Goal: Transaction & Acquisition: Purchase product/service

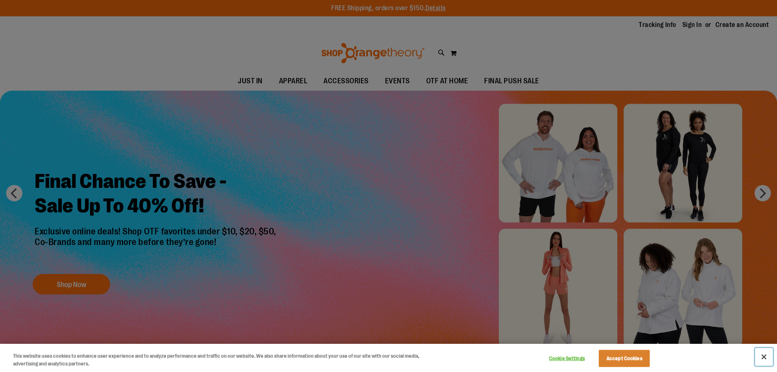
click at [768, 357] on button "Close" at bounding box center [764, 357] width 18 height 18
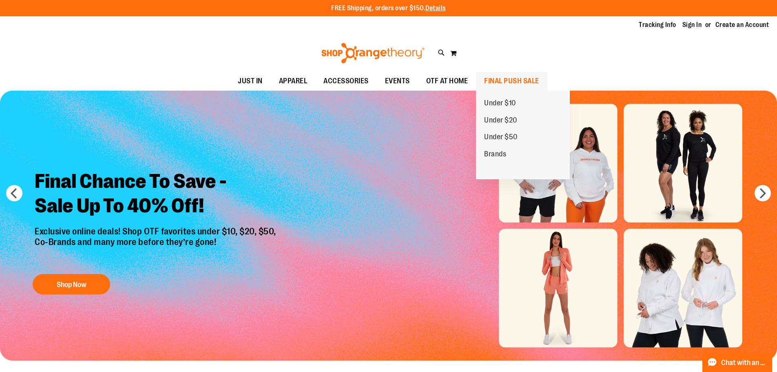
click at [509, 73] on span "FINAL PUSH SALE" at bounding box center [511, 81] width 55 height 18
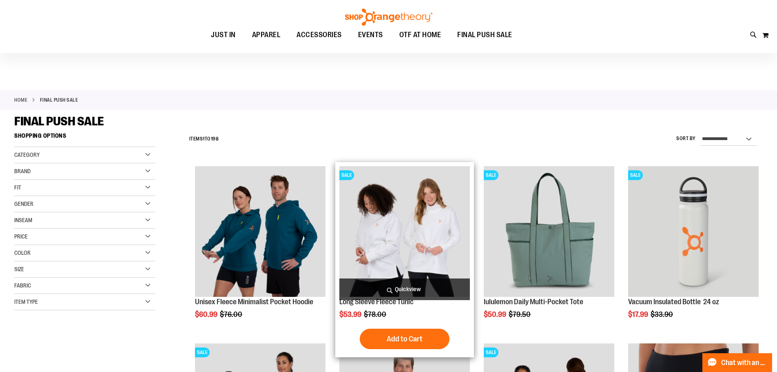
scroll to position [272, 0]
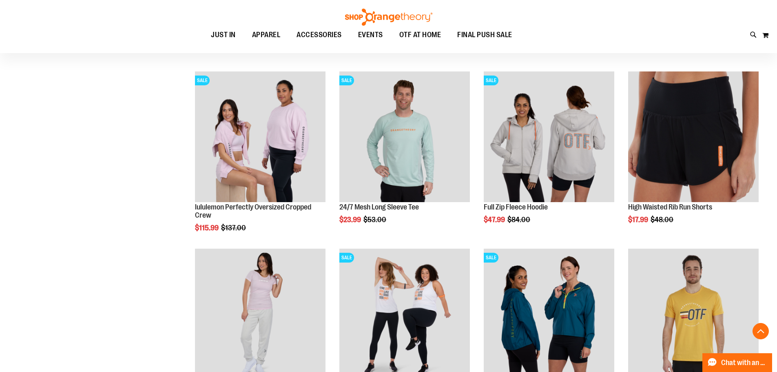
scroll to position [476, 0]
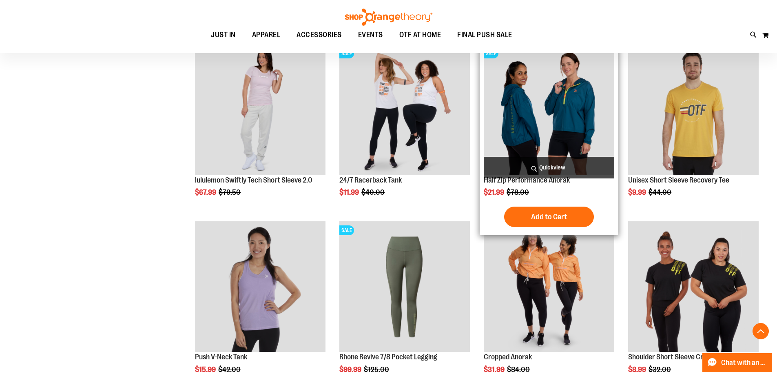
click at [535, 140] on img "product" at bounding box center [549, 109] width 131 height 131
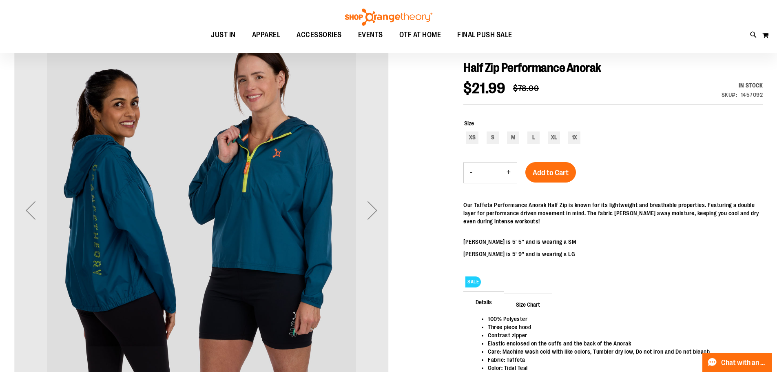
scroll to position [67, 0]
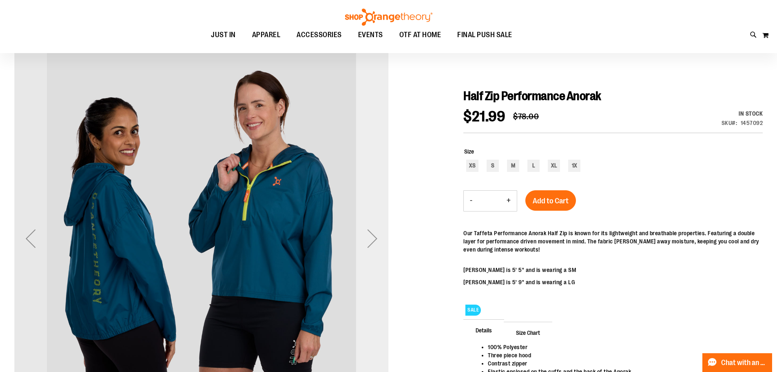
click at [372, 246] on div "Next" at bounding box center [372, 238] width 33 height 33
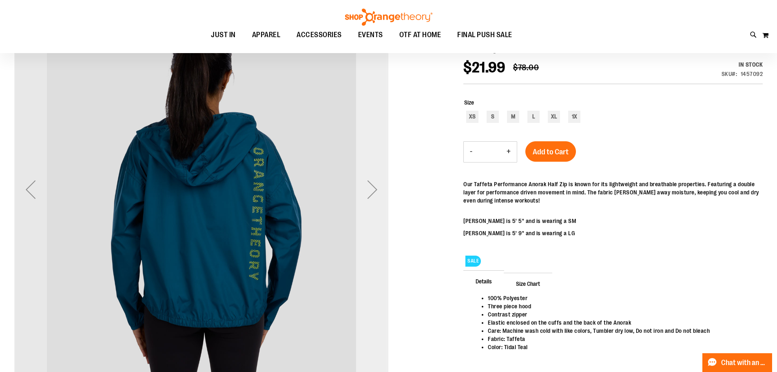
scroll to position [135, 0]
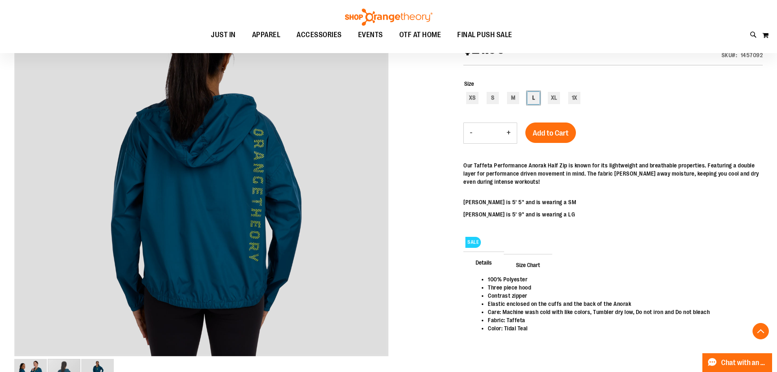
click at [537, 102] on div "L" at bounding box center [534, 98] width 12 height 12
type input "***"
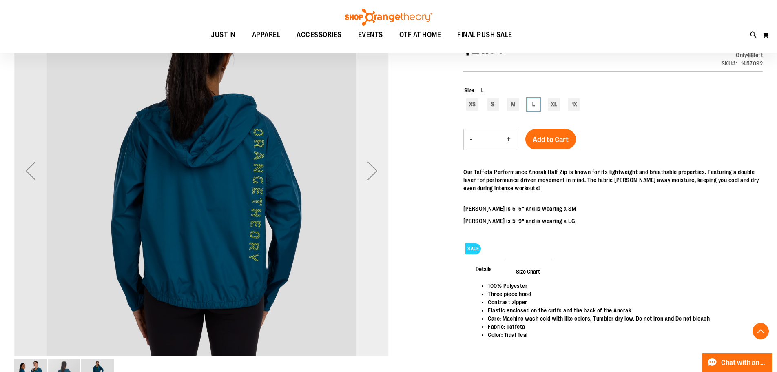
click at [377, 177] on div "Next" at bounding box center [372, 170] width 33 height 33
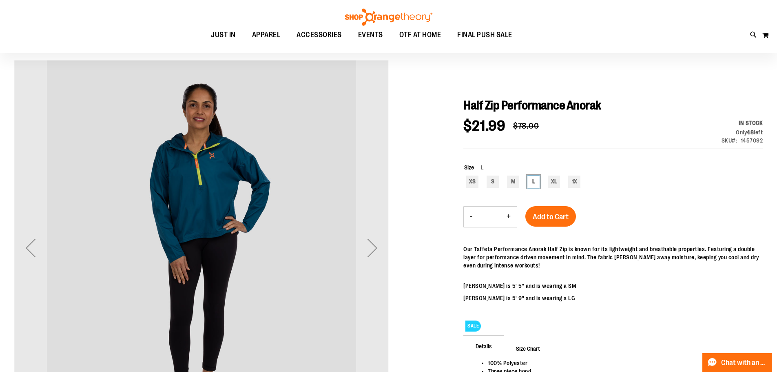
scroll to position [0, 0]
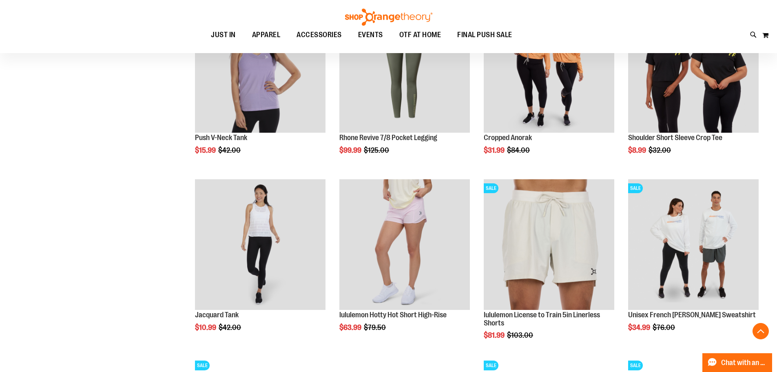
scroll to position [706, 0]
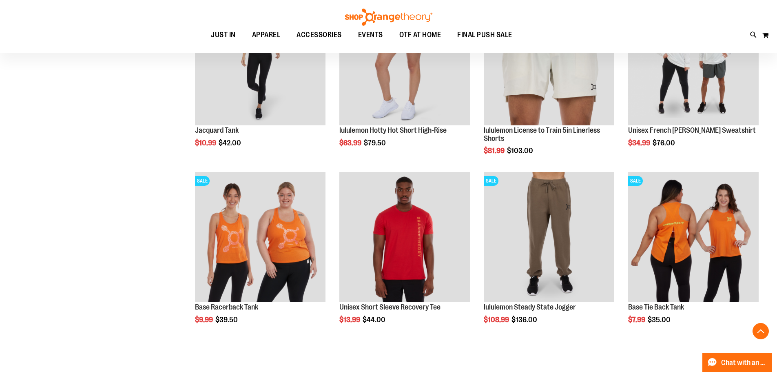
scroll to position [911, 0]
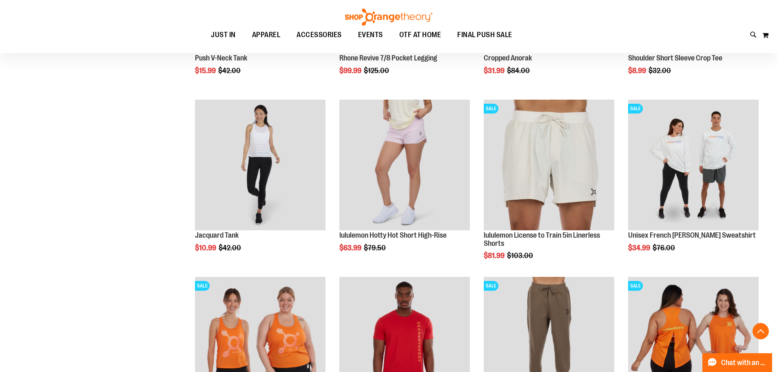
scroll to position [774, 0]
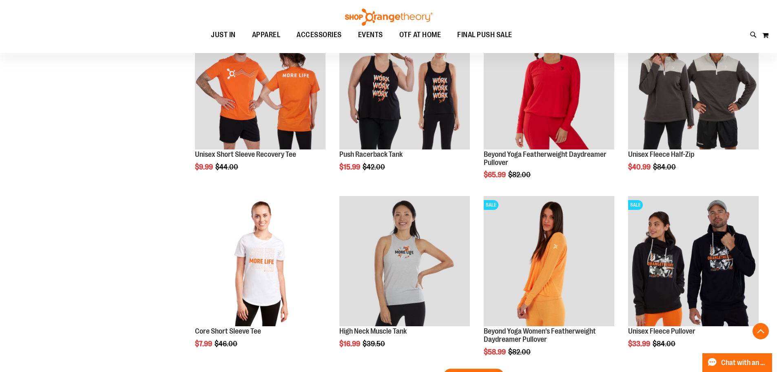
scroll to position [1523, 0]
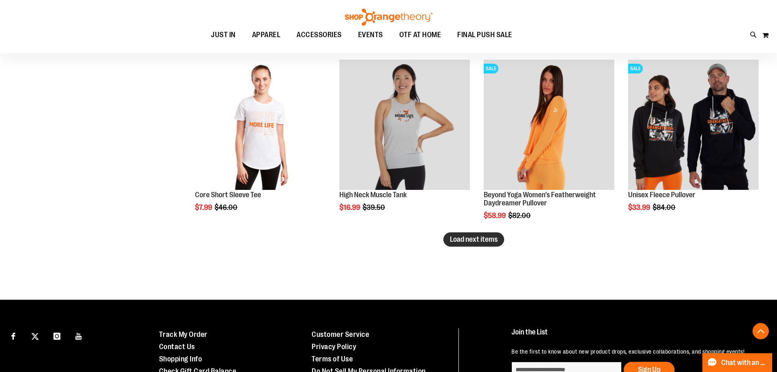
click at [477, 246] on button "Load next items" at bounding box center [474, 239] width 61 height 14
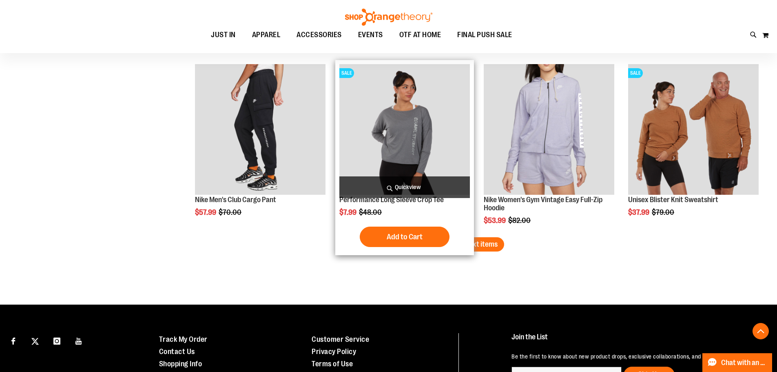
scroll to position [2067, 0]
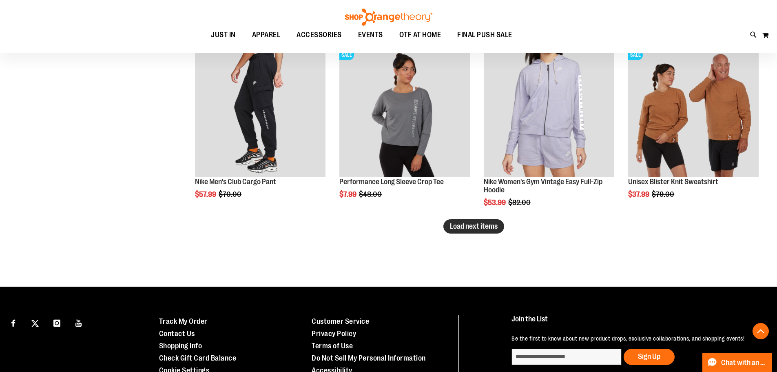
click at [482, 231] on button "Load next items" at bounding box center [474, 226] width 61 height 14
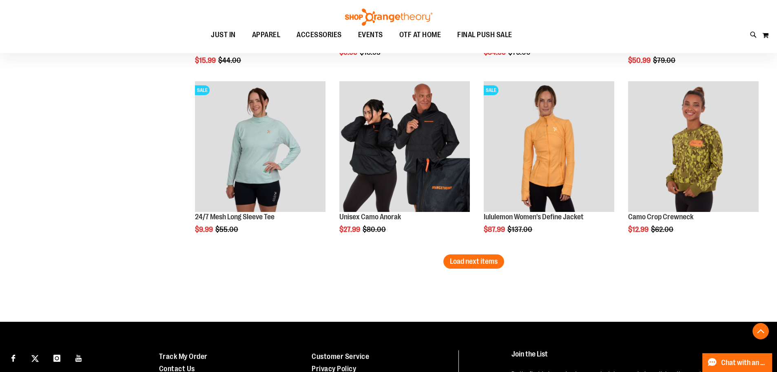
scroll to position [2543, 0]
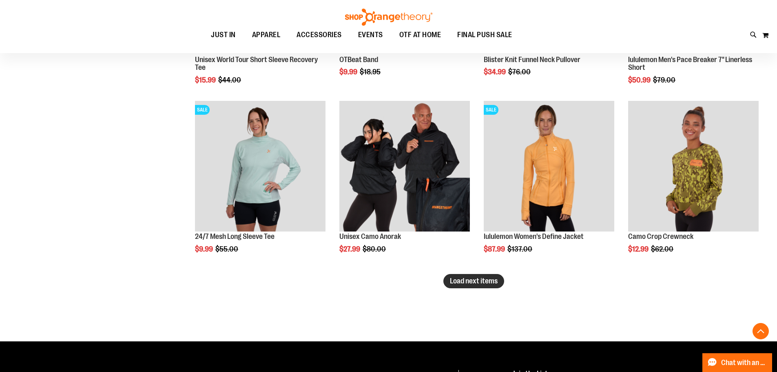
click at [487, 282] on span "Load next items" at bounding box center [474, 281] width 48 height 8
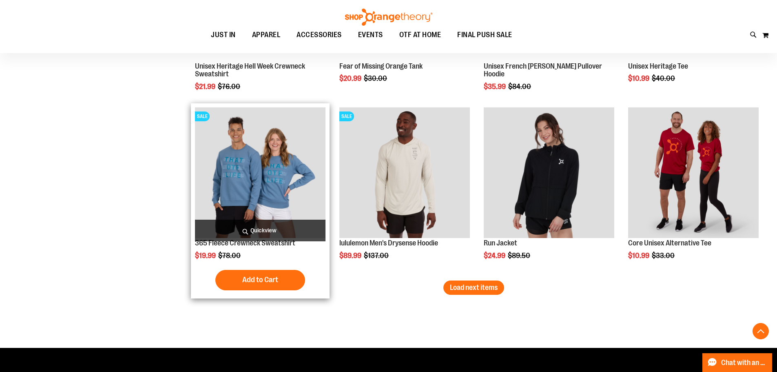
scroll to position [3087, 0]
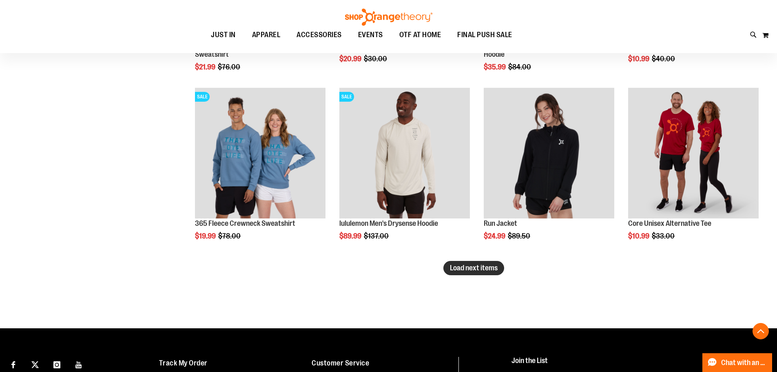
click at [482, 270] on span "Load next items" at bounding box center [474, 268] width 48 height 8
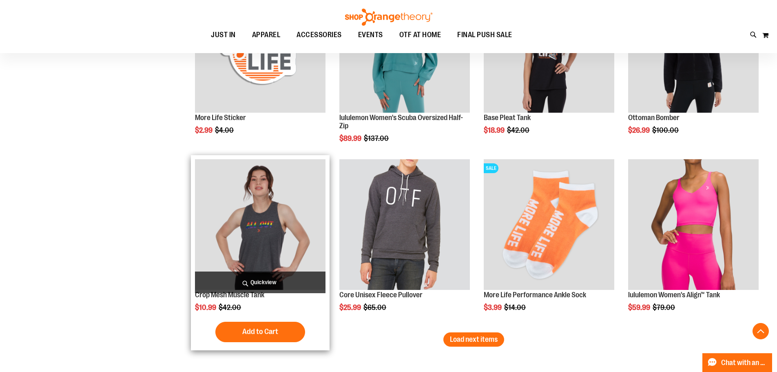
scroll to position [3563, 0]
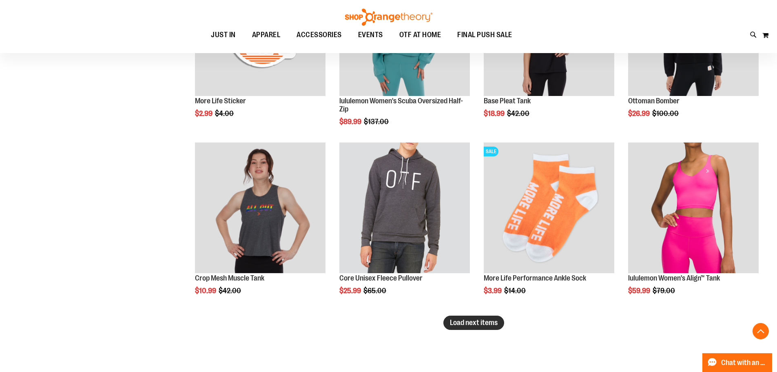
click at [479, 324] on span "Load next items" at bounding box center [474, 322] width 48 height 8
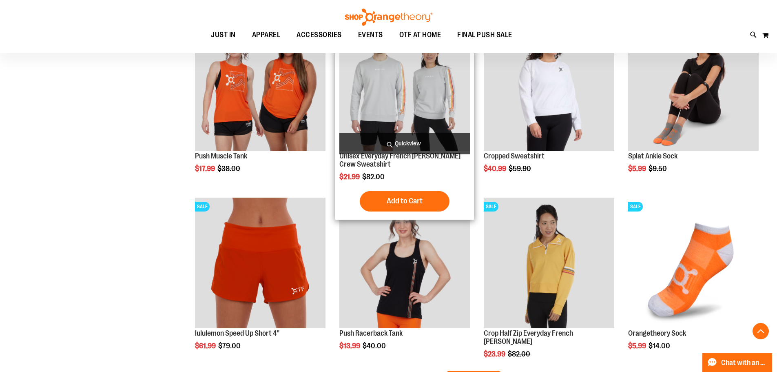
scroll to position [4107, 0]
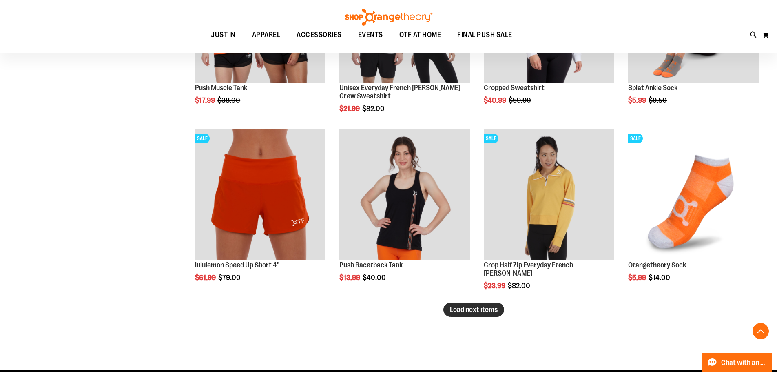
click at [465, 311] on span "Load next items" at bounding box center [474, 309] width 48 height 8
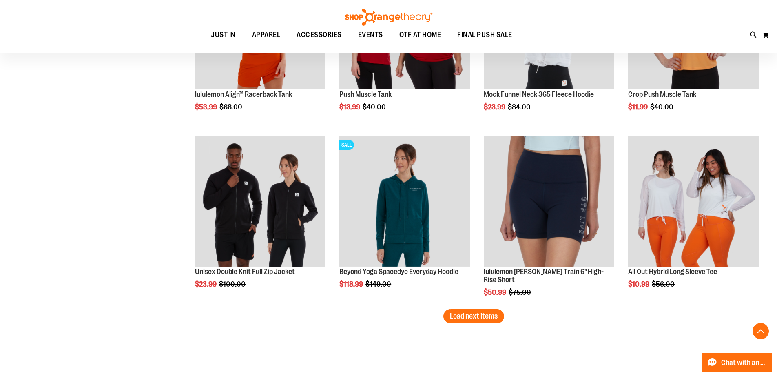
scroll to position [4651, 0]
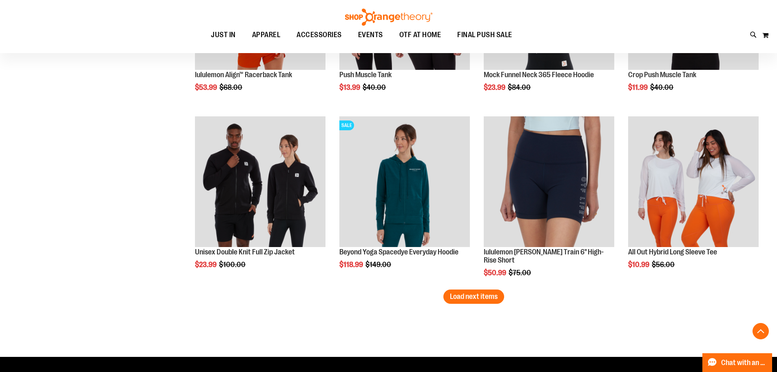
click at [490, 296] on span "Load next items" at bounding box center [474, 296] width 48 height 8
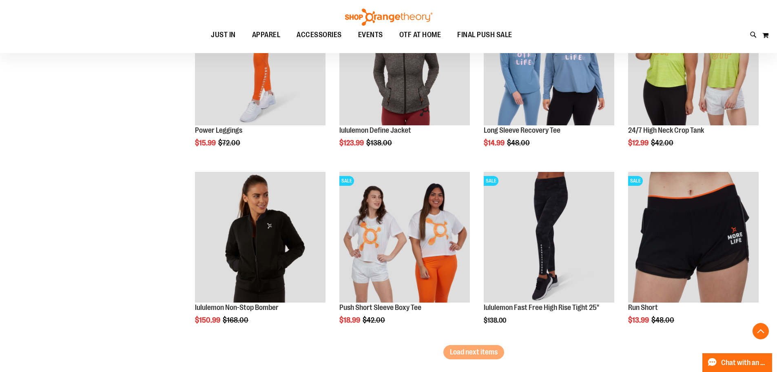
scroll to position [5128, 0]
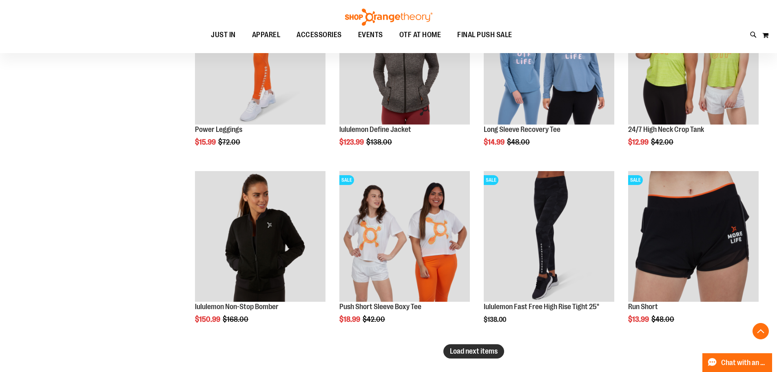
click at [450, 353] on span "Load next items" at bounding box center [474, 351] width 48 height 8
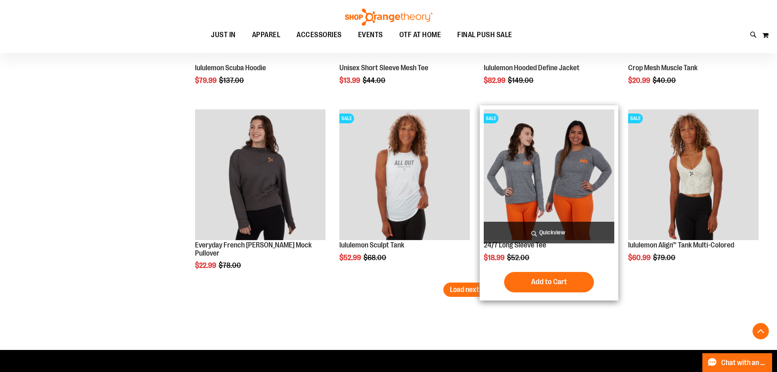
scroll to position [5740, 0]
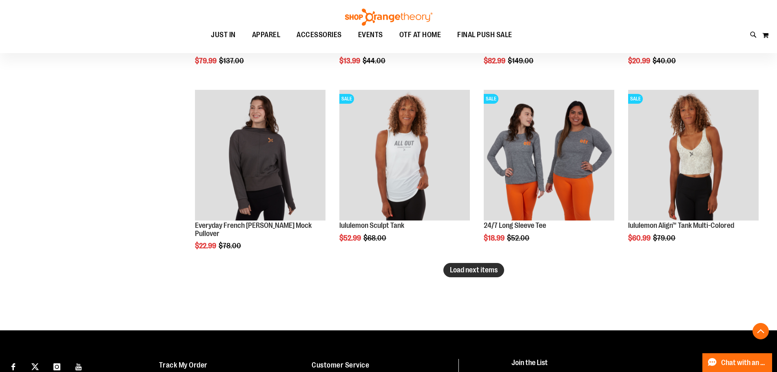
click at [465, 271] on span "Load next items" at bounding box center [474, 270] width 48 height 8
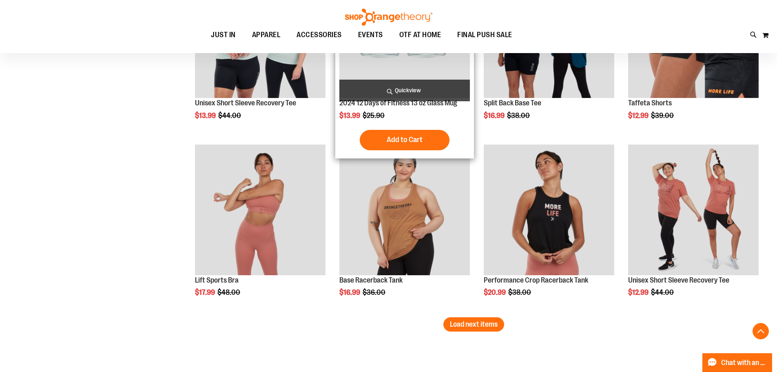
scroll to position [6352, 0]
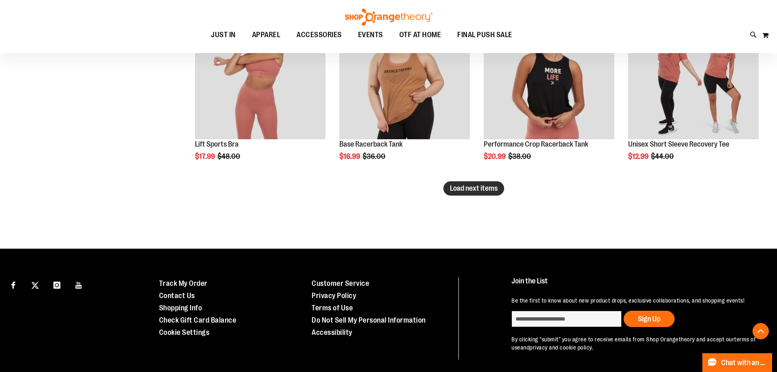
click at [470, 190] on span "Load next items" at bounding box center [474, 188] width 48 height 8
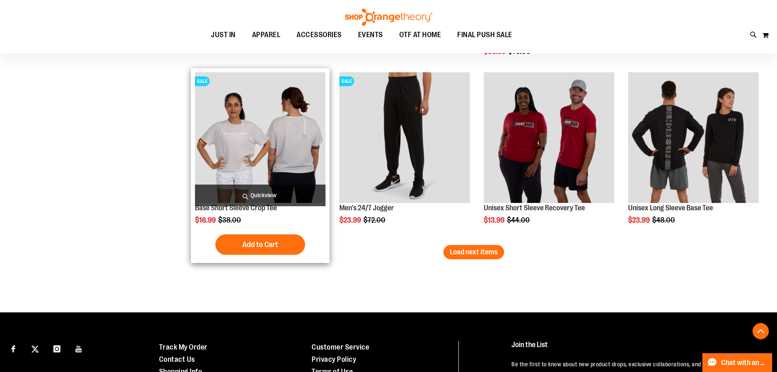
scroll to position [6828, 0]
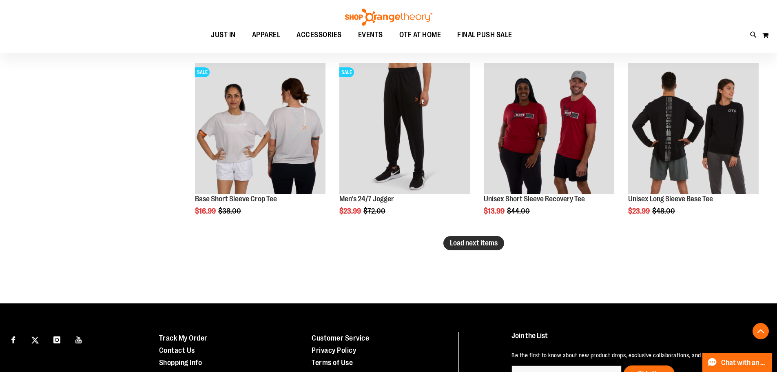
click at [451, 250] on button "Load next items" at bounding box center [474, 243] width 61 height 14
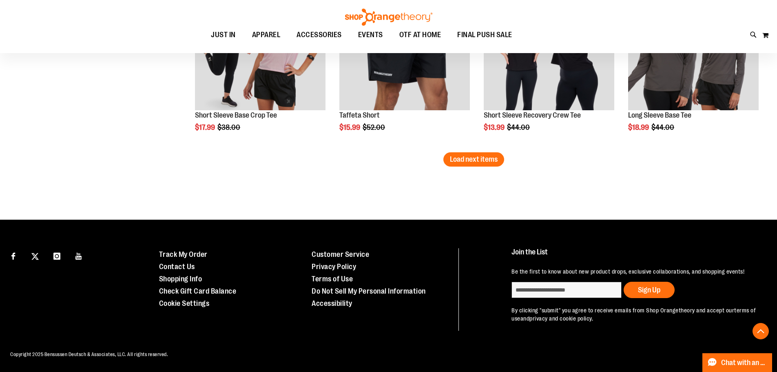
scroll to position [7451, 0]
click at [480, 155] on span "Load next items" at bounding box center [474, 159] width 48 height 8
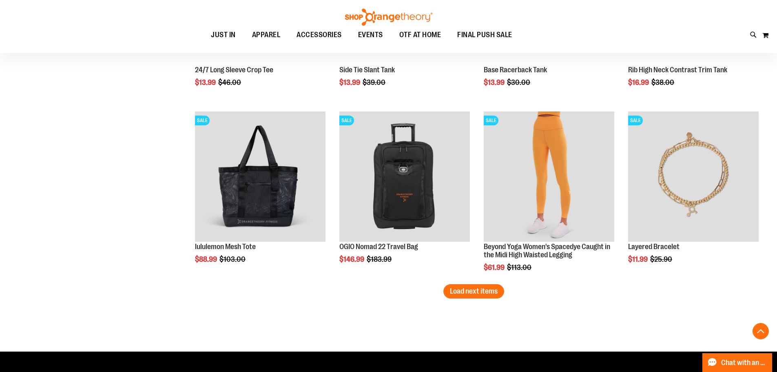
scroll to position [7859, 0]
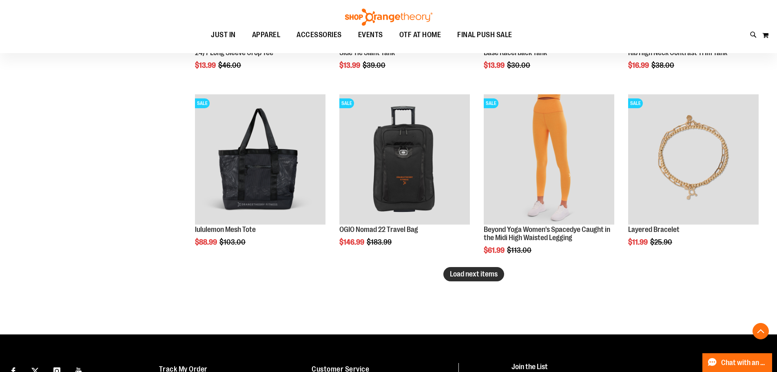
click at [453, 275] on span "Load next items" at bounding box center [474, 274] width 48 height 8
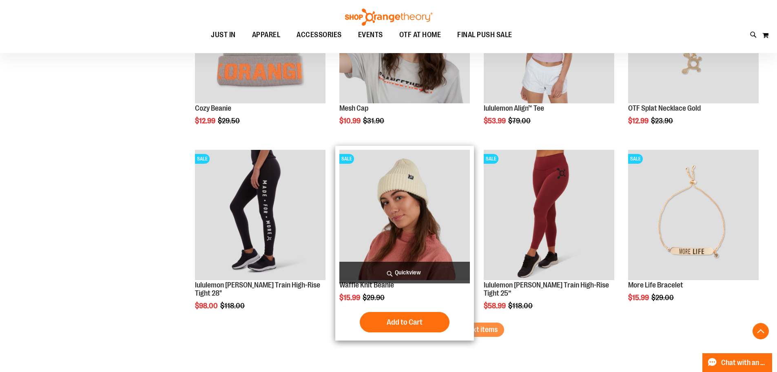
scroll to position [8335, 0]
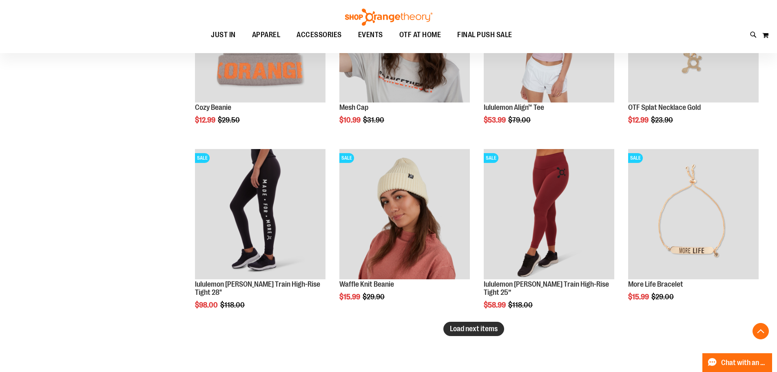
click at [462, 335] on button "Load next items" at bounding box center [474, 329] width 61 height 14
